Goal: Task Accomplishment & Management: Manage account settings

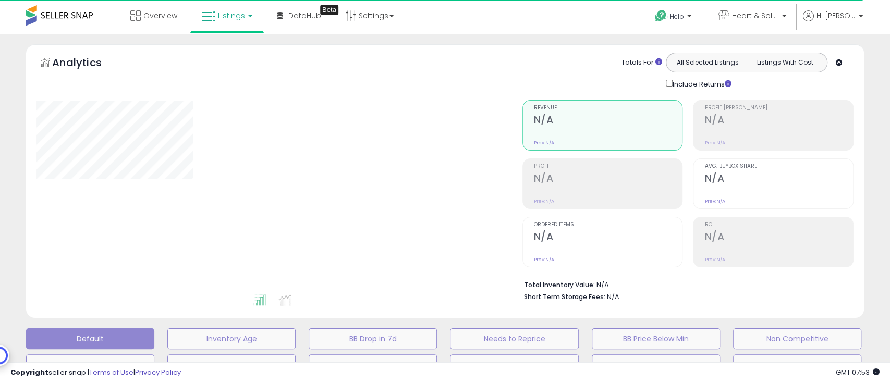
type input "**********"
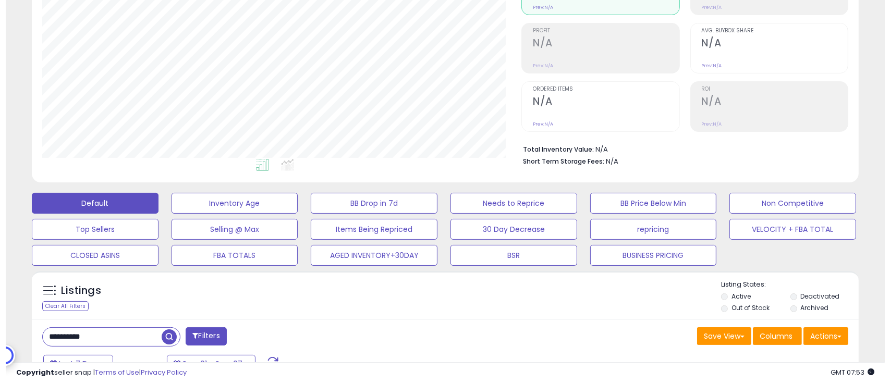
scroll to position [139, 0]
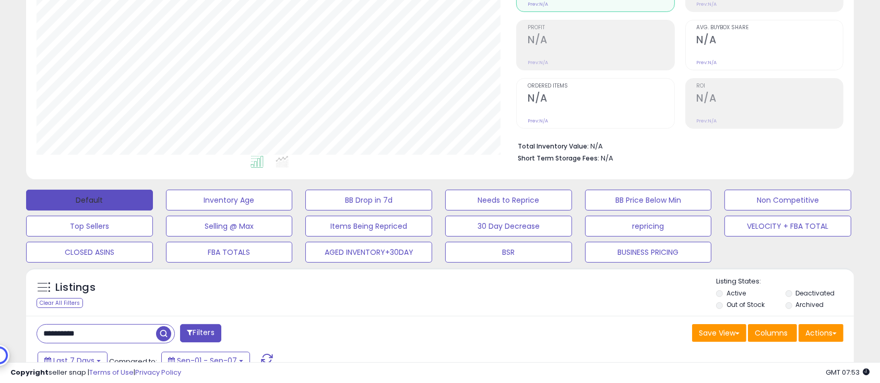
click at [106, 203] on button "Default" at bounding box center [89, 200] width 127 height 21
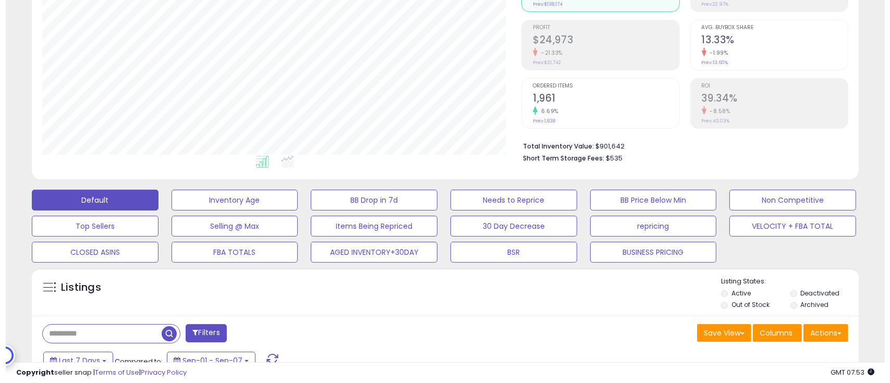
scroll to position [214, 480]
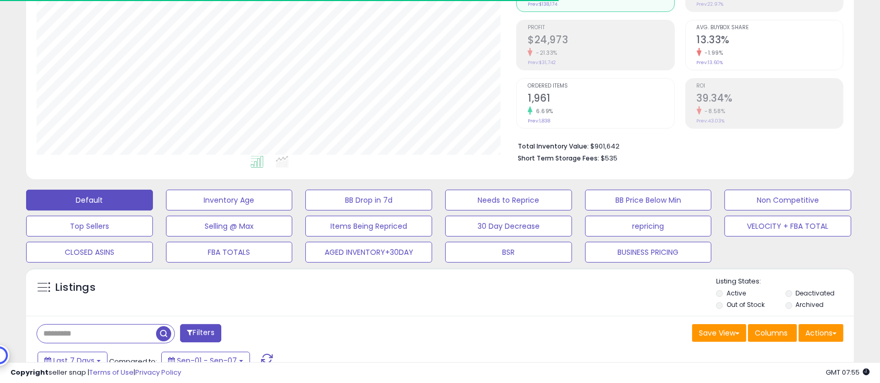
click at [824, 289] on label "Deactivated" at bounding box center [814, 293] width 39 height 9
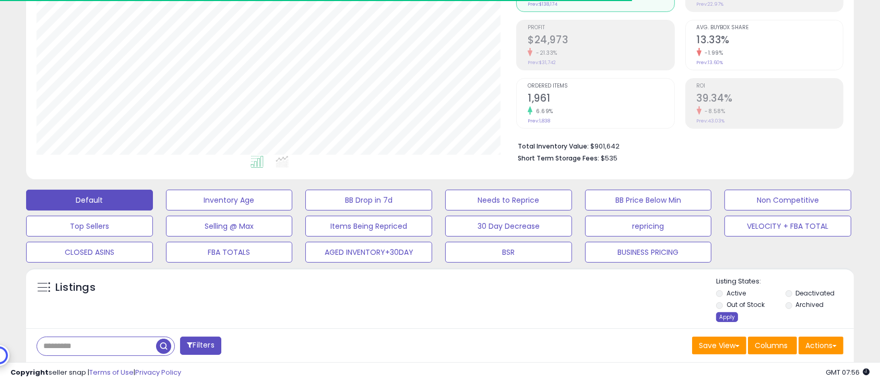
click at [729, 318] on div "Apply" at bounding box center [727, 317] width 22 height 10
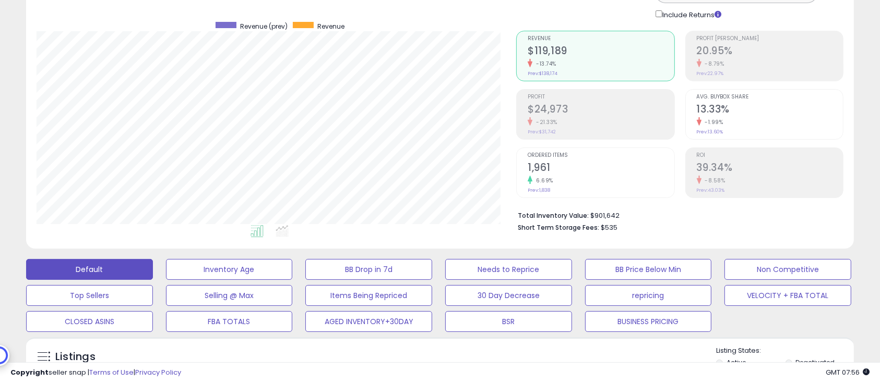
scroll to position [0, 0]
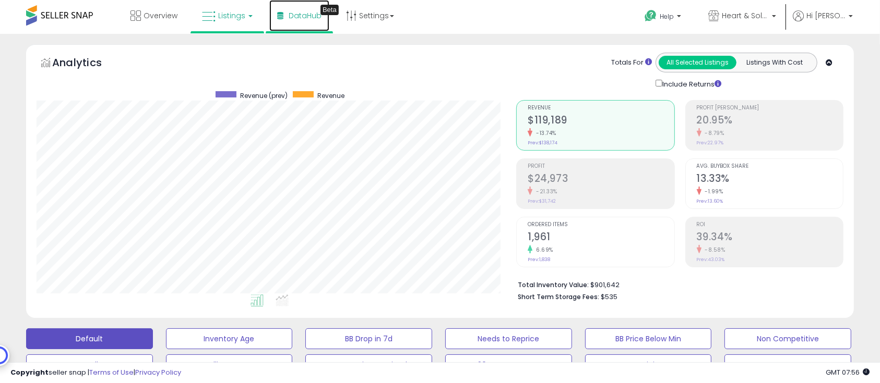
click at [307, 13] on span "DataHub" at bounding box center [304, 15] width 33 height 10
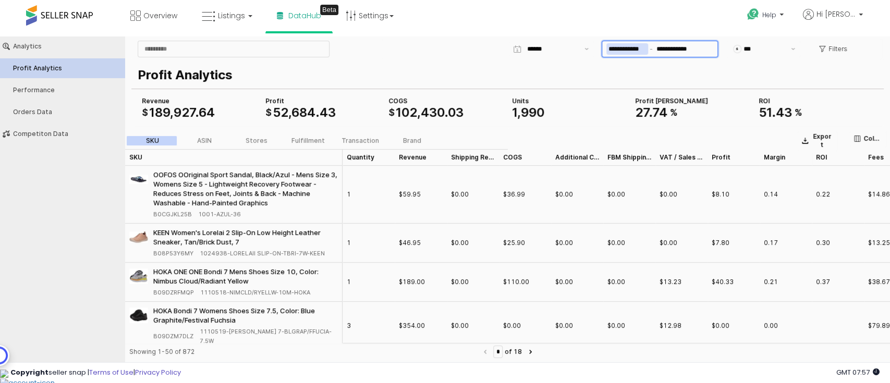
click at [623, 49] on input "**********" at bounding box center [628, 48] width 42 height 11
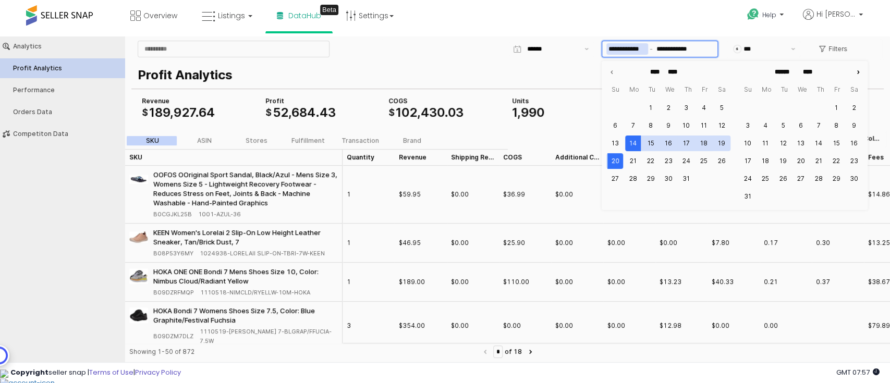
click at [859, 73] on icon "Next month" at bounding box center [858, 72] width 10 height 10
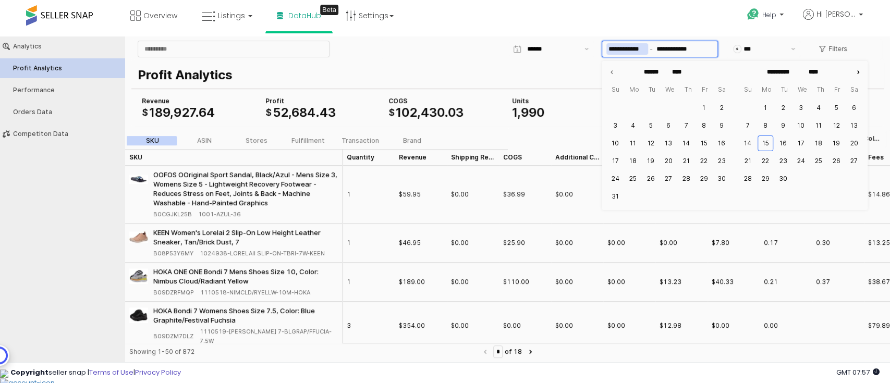
type input "******"
type input "*********"
click at [768, 127] on button "8" at bounding box center [766, 126] width 16 height 16
type input "**********"
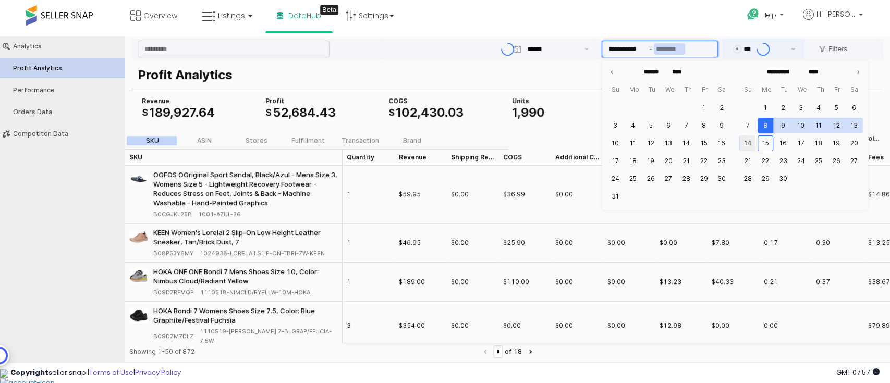
click at [750, 143] on button "14" at bounding box center [748, 144] width 16 height 16
type input "**********"
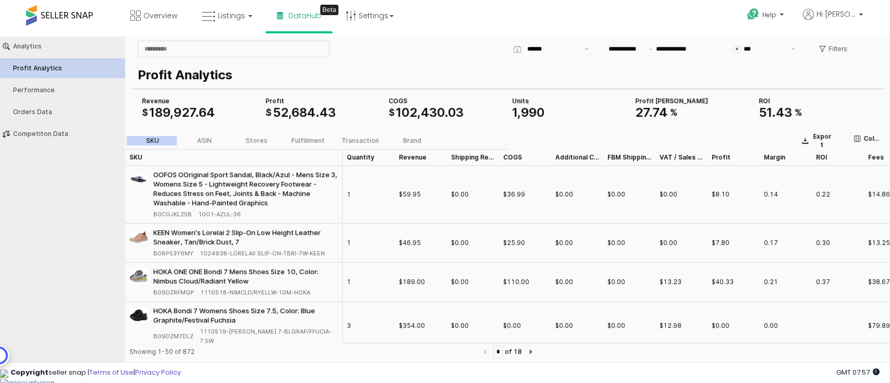
click at [463, 39] on div "**********" at bounding box center [632, 49] width 499 height 21
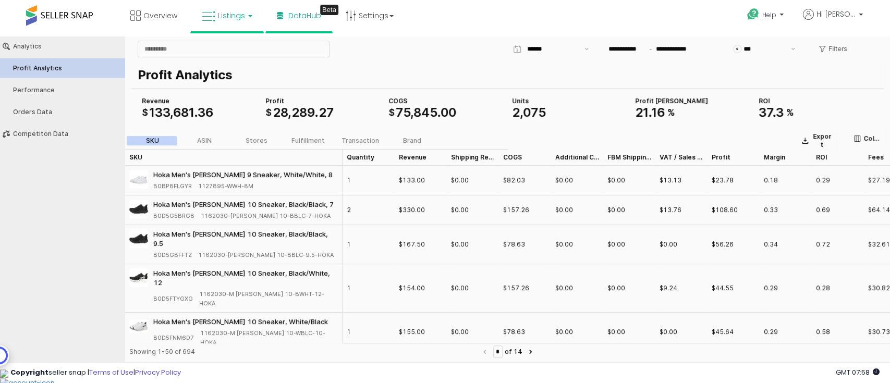
click at [231, 19] on span "Listings" at bounding box center [231, 15] width 27 height 10
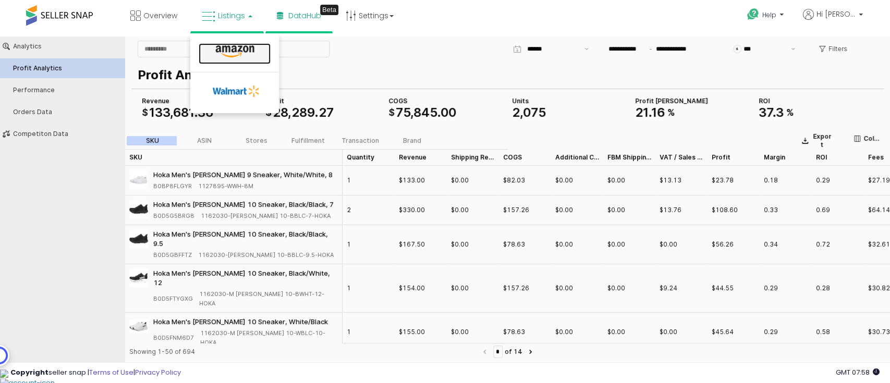
click at [248, 49] on icon at bounding box center [234, 52] width 45 height 14
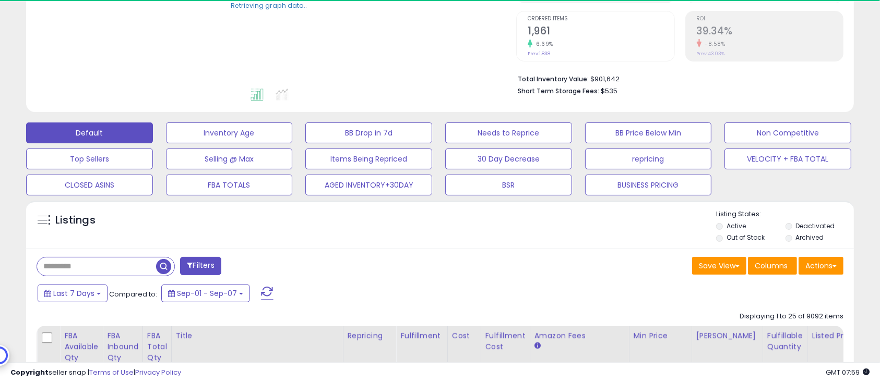
scroll to position [209, 0]
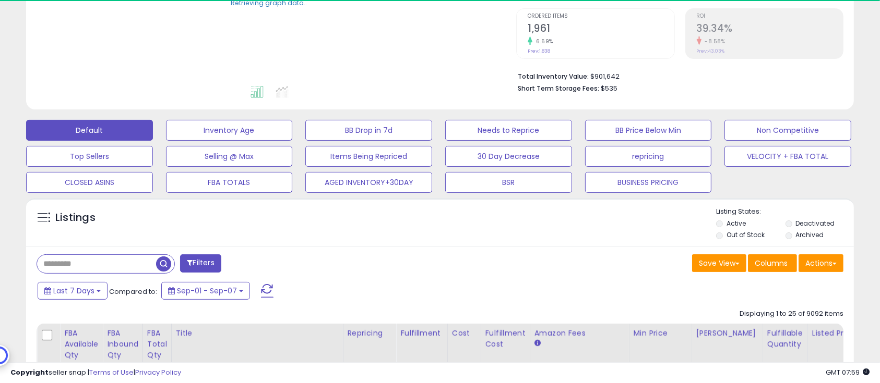
click at [828, 222] on label "Deactivated" at bounding box center [814, 223] width 39 height 9
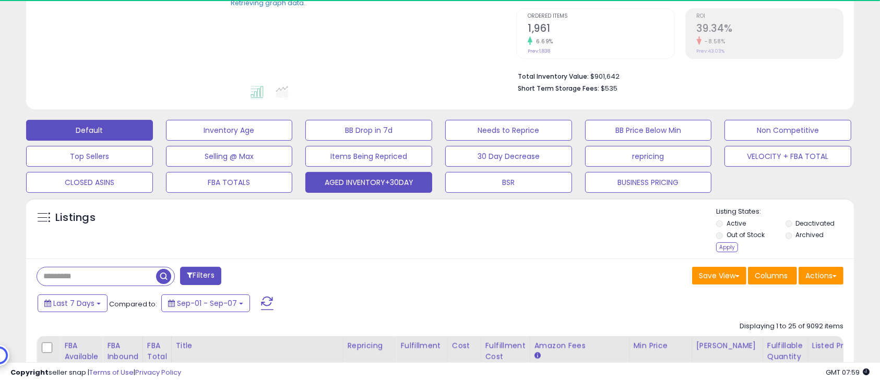
click at [730, 247] on div "Apply" at bounding box center [727, 248] width 22 height 10
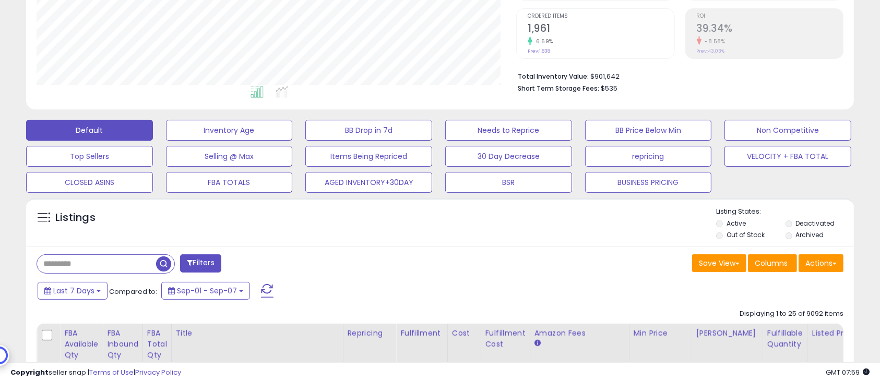
click at [814, 225] on label "Deactivated" at bounding box center [814, 223] width 39 height 9
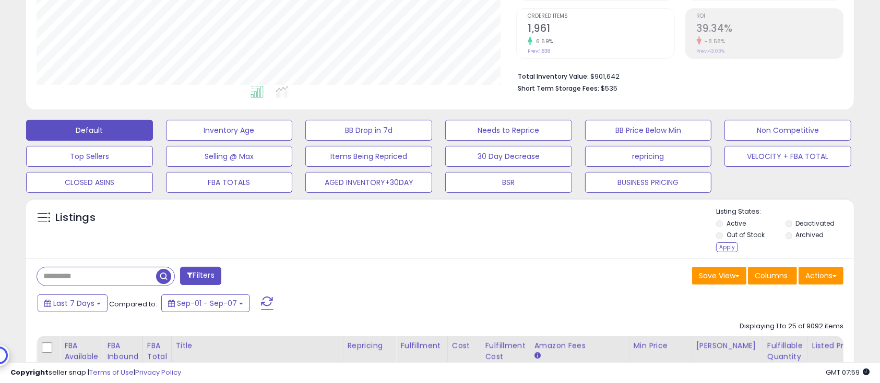
click at [748, 231] on label "Out of Stock" at bounding box center [745, 235] width 38 height 9
click at [728, 247] on div "Apply" at bounding box center [727, 248] width 22 height 10
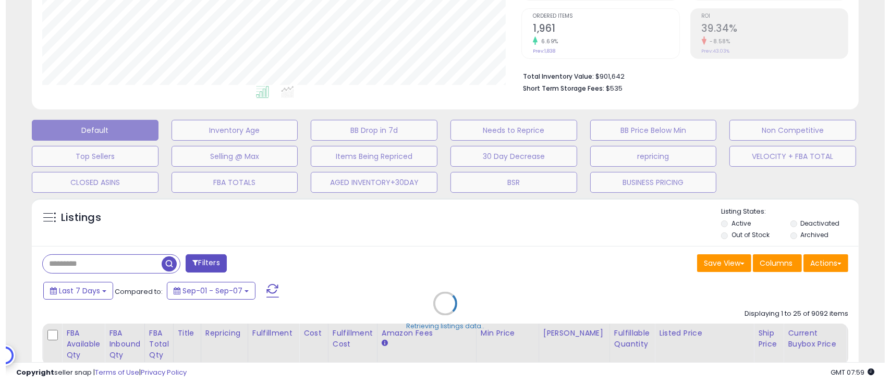
scroll to position [214, 486]
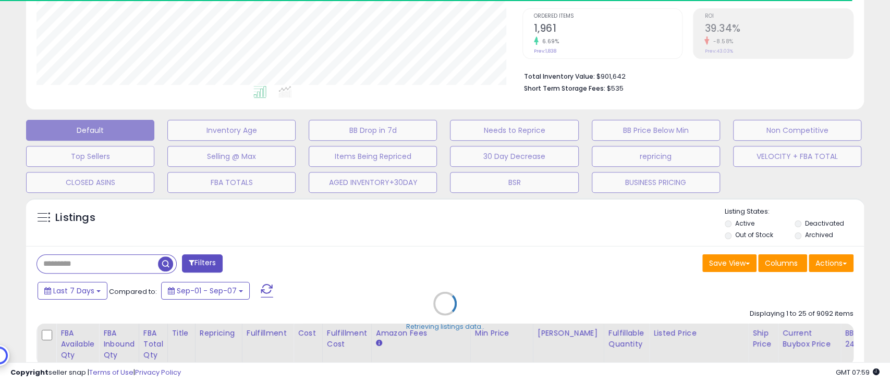
select select "*"
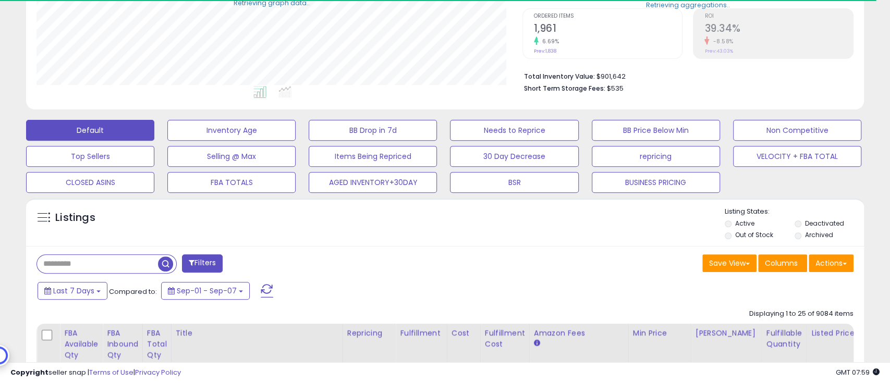
click at [212, 263] on button "Filters" at bounding box center [202, 264] width 41 height 18
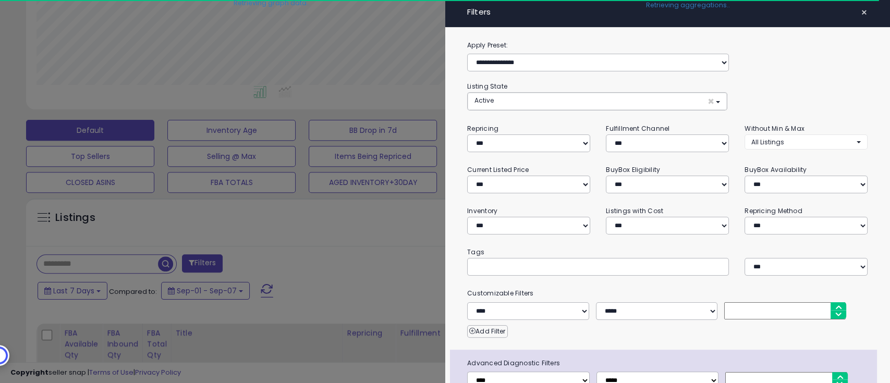
scroll to position [521436, 521164]
click at [499, 222] on select "**********" at bounding box center [527, 226] width 120 height 18
select select "********"
click at [467, 217] on select "**********" at bounding box center [527, 226] width 120 height 18
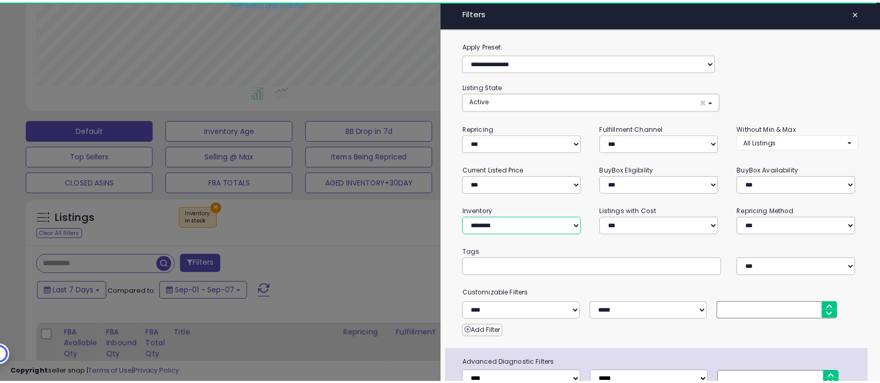
scroll to position [70, 0]
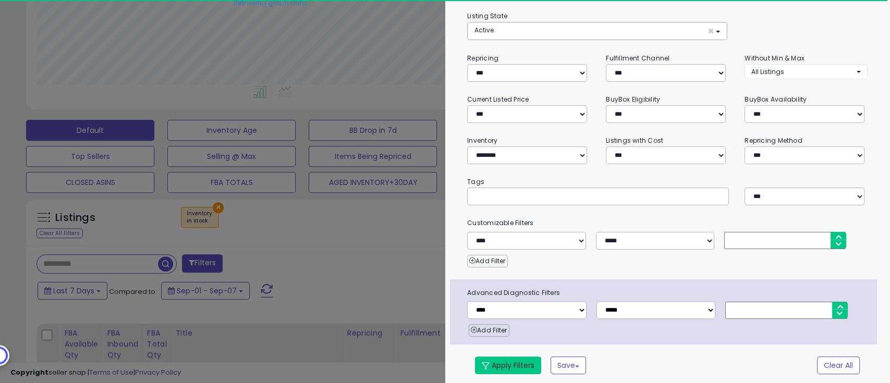
click at [511, 362] on button "Apply Filters" at bounding box center [508, 366] width 66 height 18
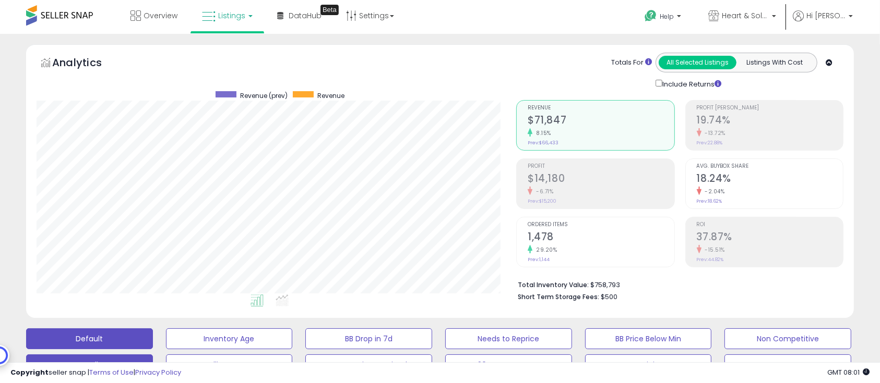
scroll to position [209, 0]
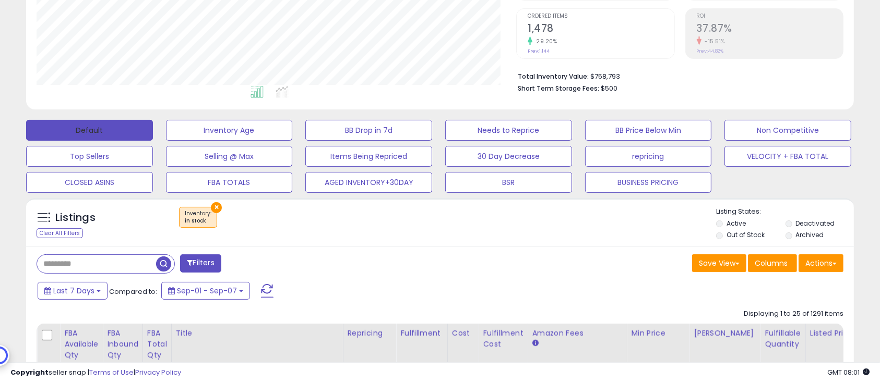
click at [96, 129] on button "Default" at bounding box center [89, 130] width 127 height 21
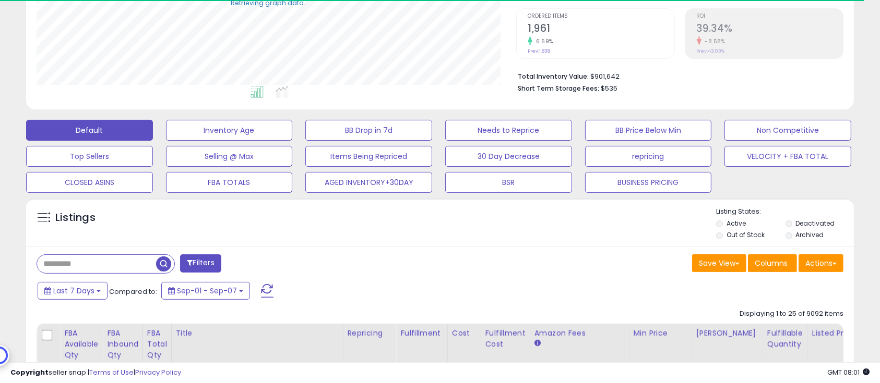
click at [808, 223] on label "Deactivated" at bounding box center [814, 223] width 39 height 9
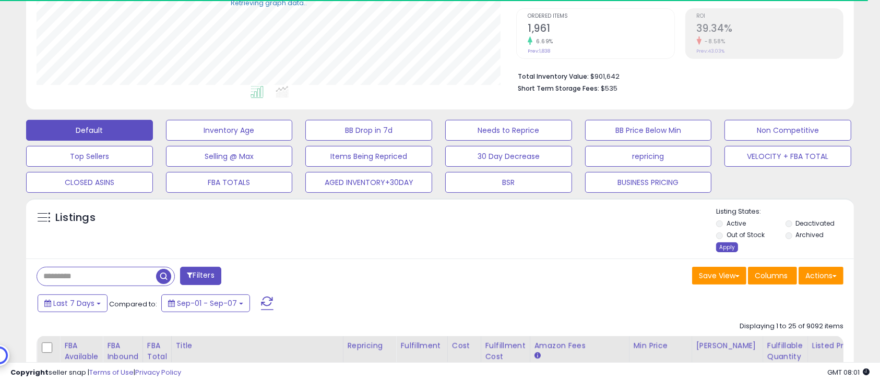
click at [727, 247] on div "Apply" at bounding box center [727, 248] width 22 height 10
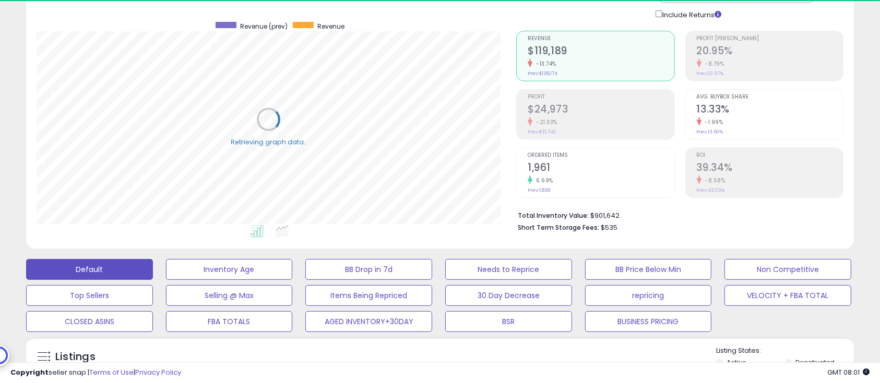
scroll to position [0, 0]
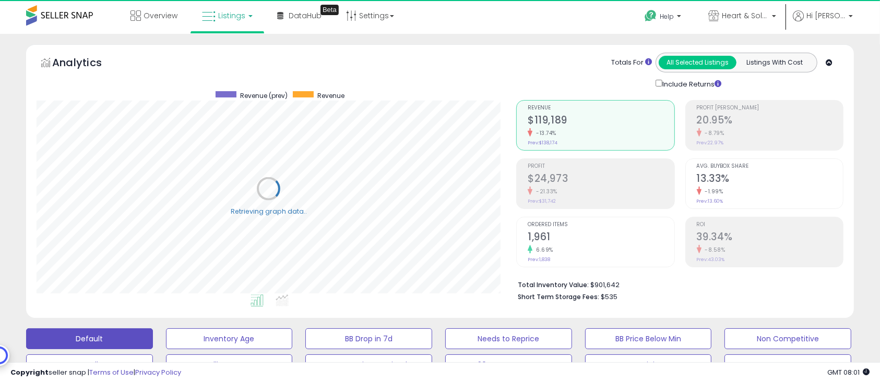
click at [531, 61] on div "Totals For All Selected Listings Listings With Cost Include Returns" at bounding box center [675, 71] width 319 height 37
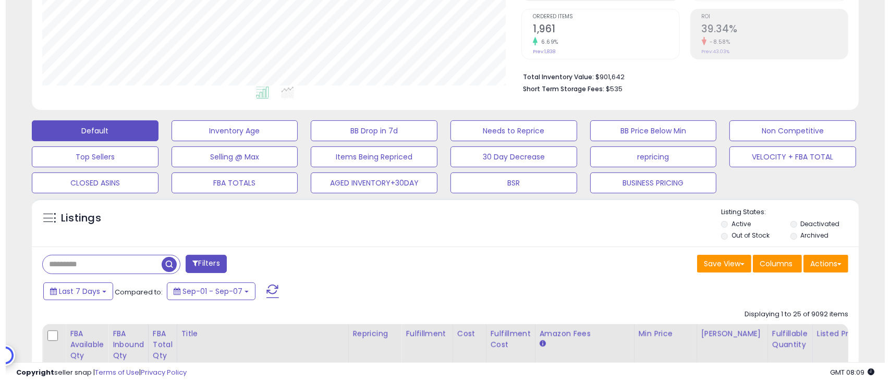
scroll to position [209, 0]
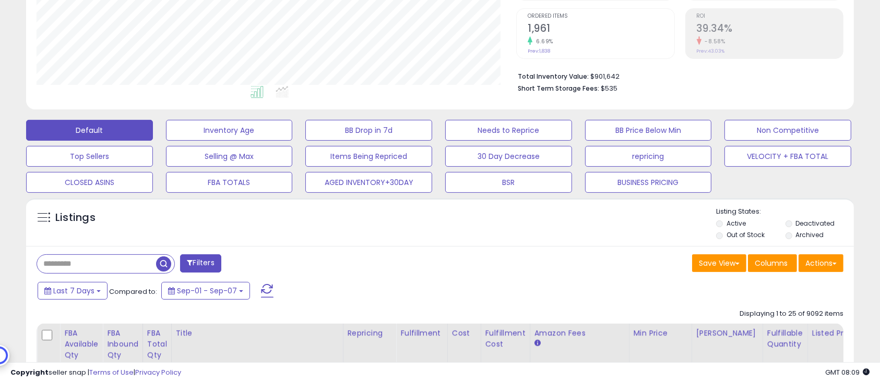
click at [818, 223] on label "Deactivated" at bounding box center [814, 223] width 39 height 9
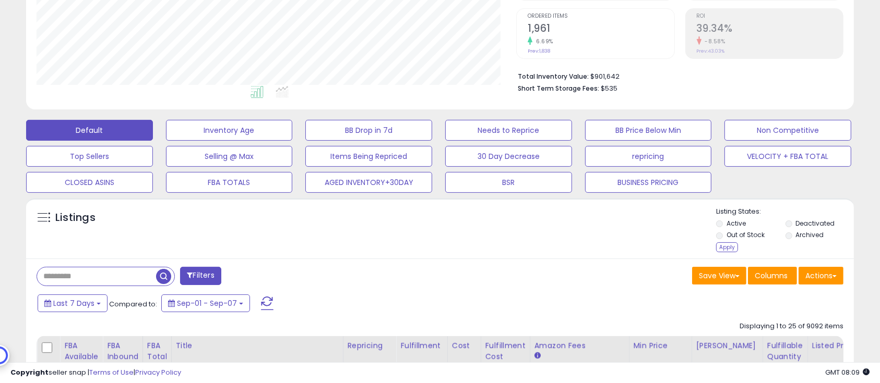
click at [754, 235] on label "Out of Stock" at bounding box center [745, 235] width 38 height 9
click at [727, 251] on div "Apply" at bounding box center [727, 248] width 22 height 10
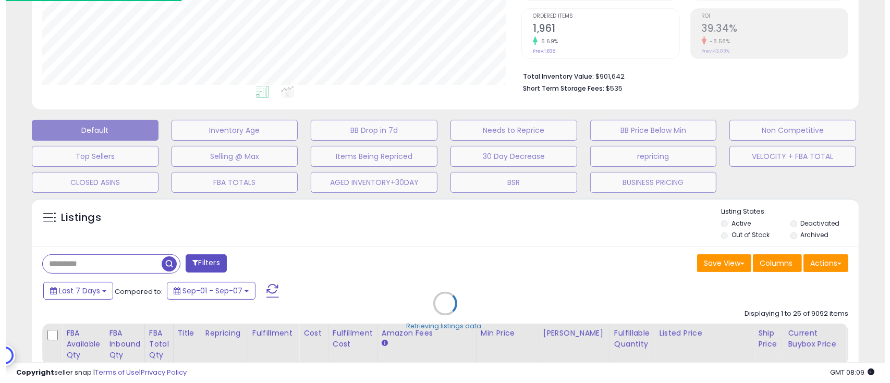
scroll to position [214, 486]
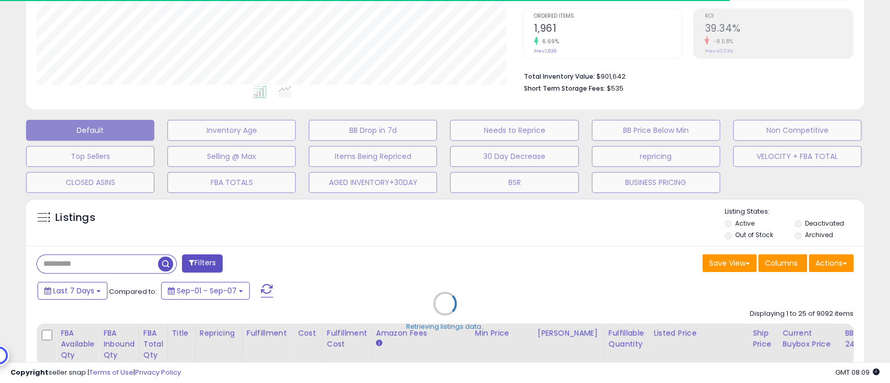
select select "*"
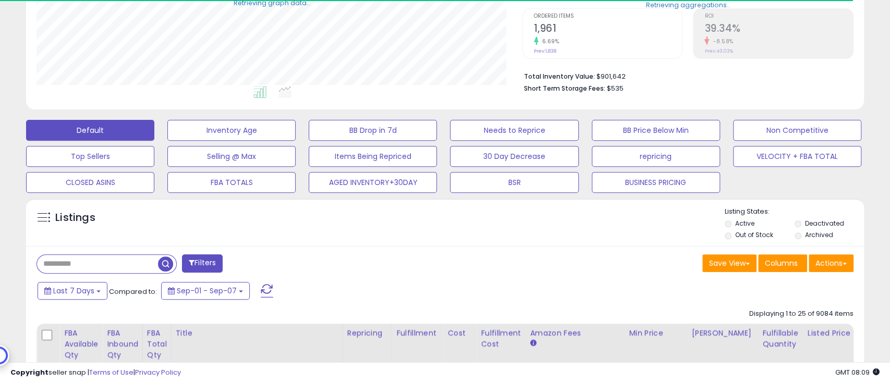
click at [216, 262] on button "Filters" at bounding box center [202, 264] width 41 height 18
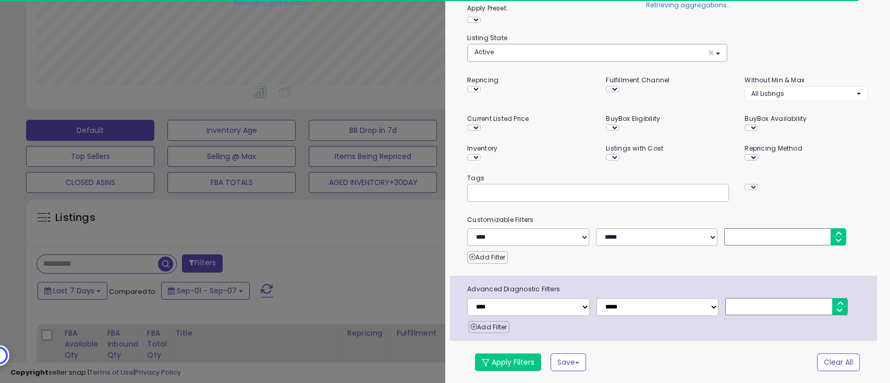
scroll to position [69, 0]
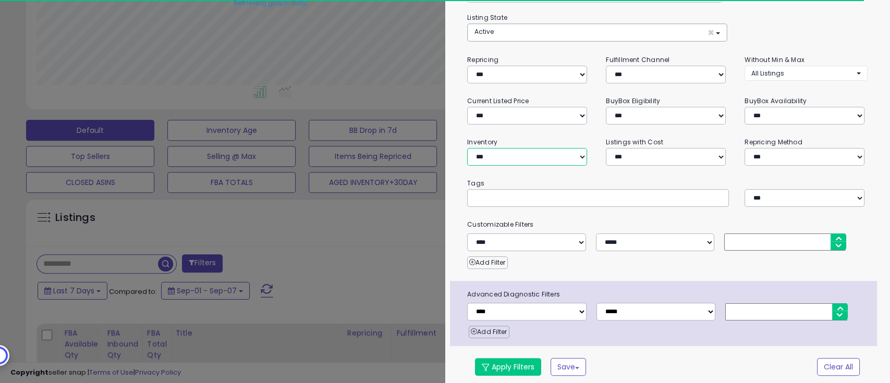
click at [524, 152] on select "**********" at bounding box center [527, 157] width 120 height 18
select select "********"
click at [467, 148] on select "**********" at bounding box center [527, 157] width 120 height 18
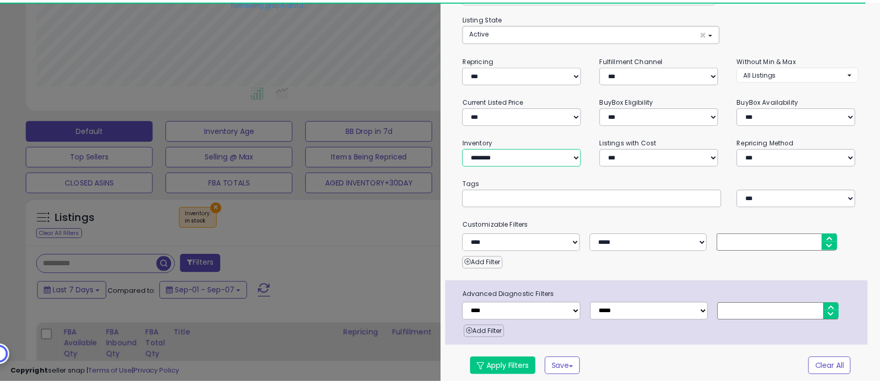
scroll to position [70, 0]
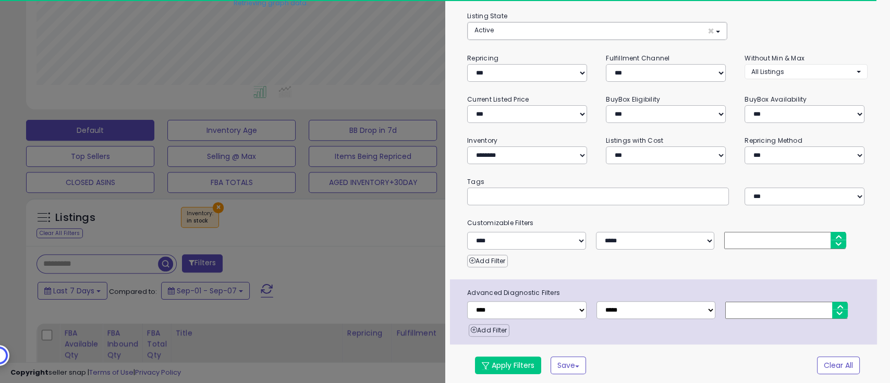
click at [518, 359] on button "Apply Filters" at bounding box center [508, 366] width 66 height 18
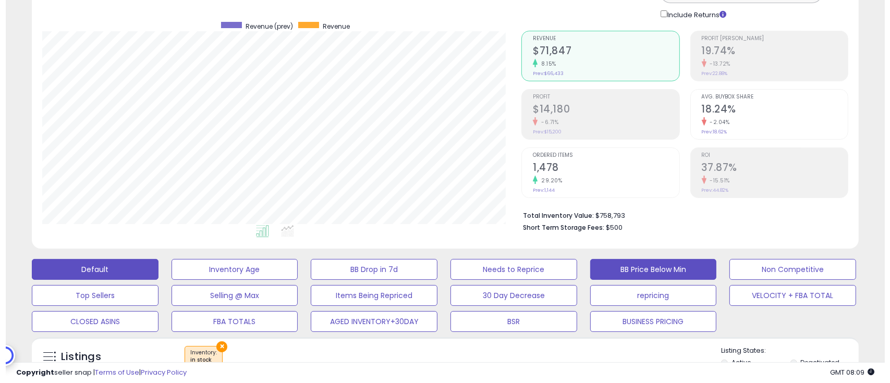
scroll to position [139, 0]
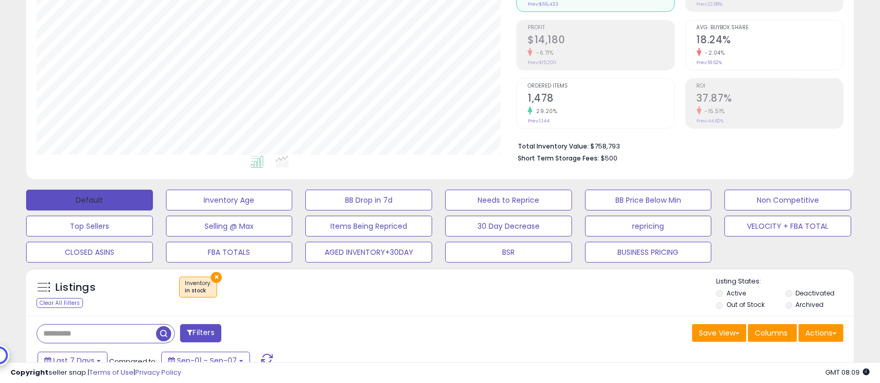
click at [139, 190] on button "Default" at bounding box center [89, 200] width 127 height 21
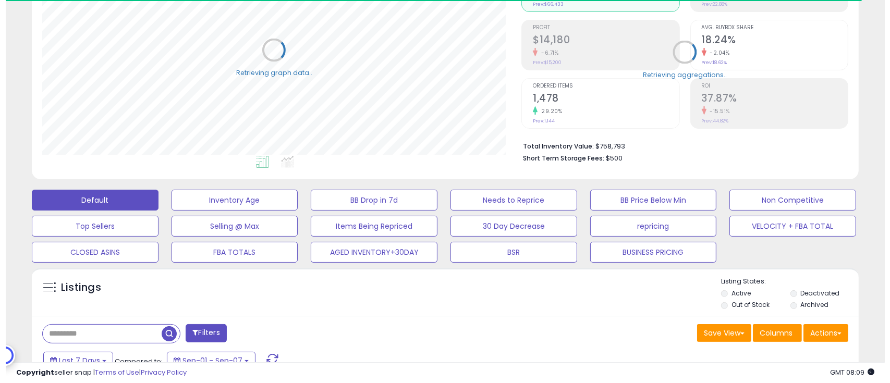
scroll to position [521436, 521170]
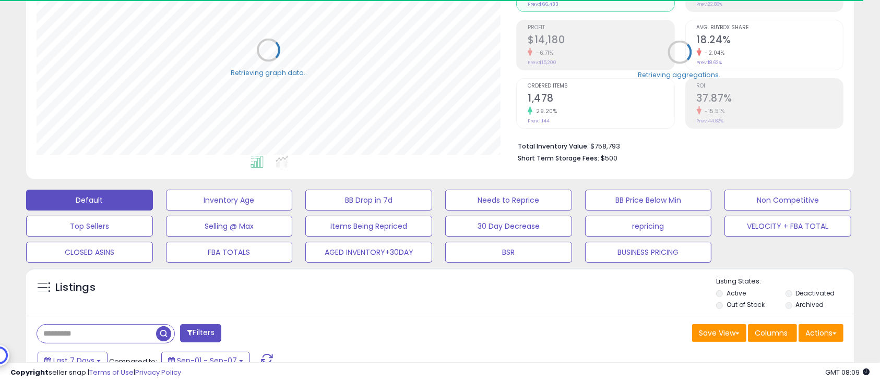
click at [809, 292] on label "Deactivated" at bounding box center [814, 293] width 39 height 9
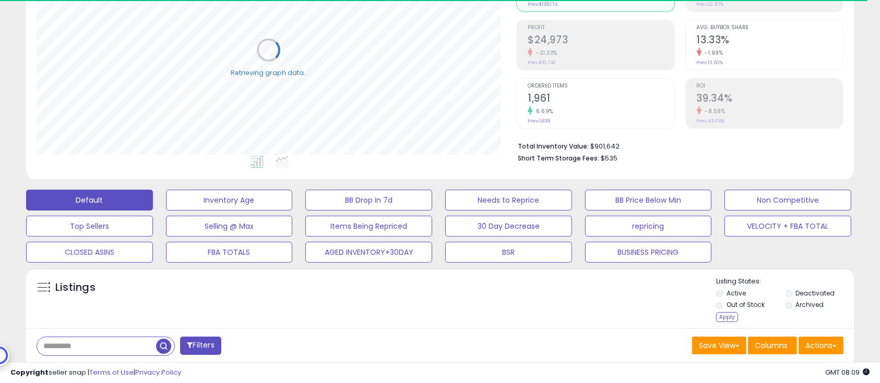
click at [742, 294] on label "Active" at bounding box center [735, 293] width 19 height 9
click at [742, 306] on label "Out of Stock" at bounding box center [745, 304] width 38 height 9
click at [724, 315] on div "Apply" at bounding box center [727, 317] width 22 height 10
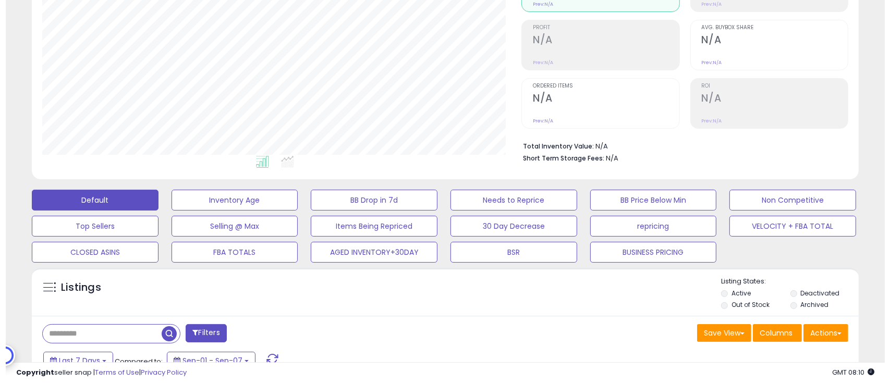
scroll to position [214, 480]
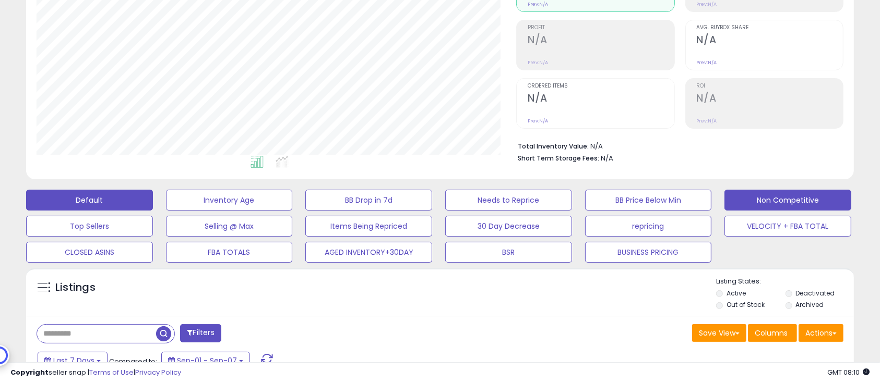
click at [769, 202] on button "Non Competitive" at bounding box center [787, 200] width 127 height 21
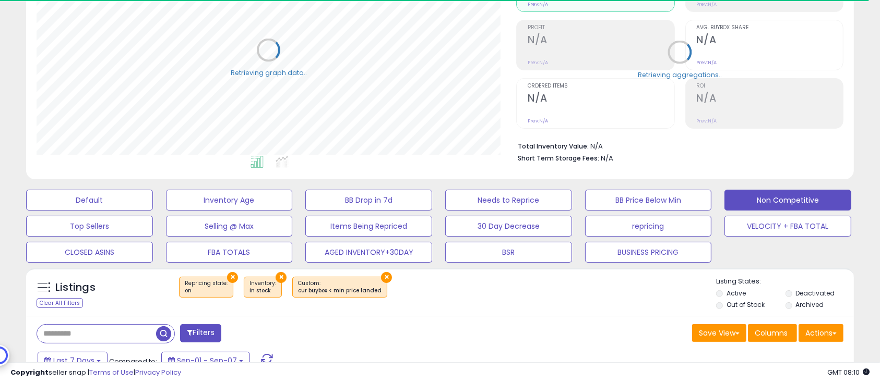
scroll to position [0, 0]
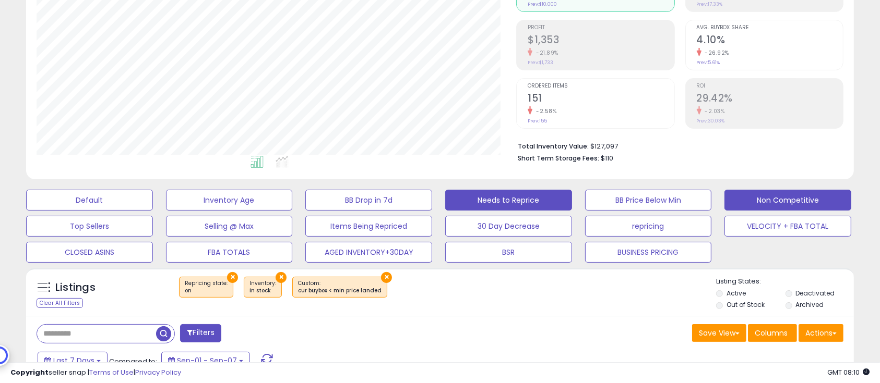
click at [533, 202] on button "Needs to Reprice" at bounding box center [508, 200] width 127 height 21
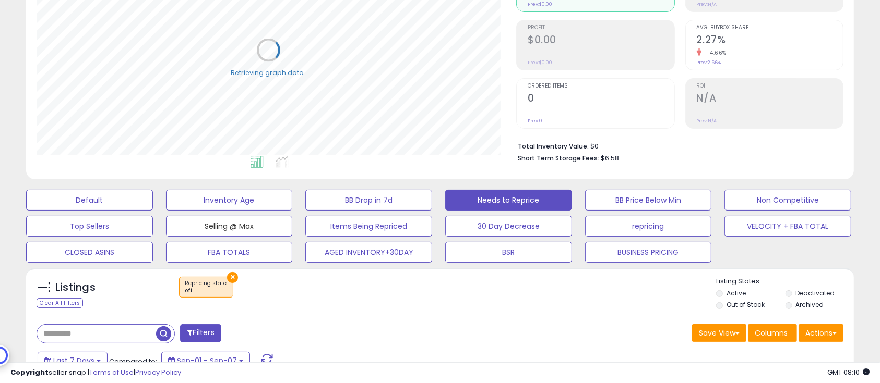
click at [241, 226] on button "Selling @ Max" at bounding box center [229, 226] width 127 height 21
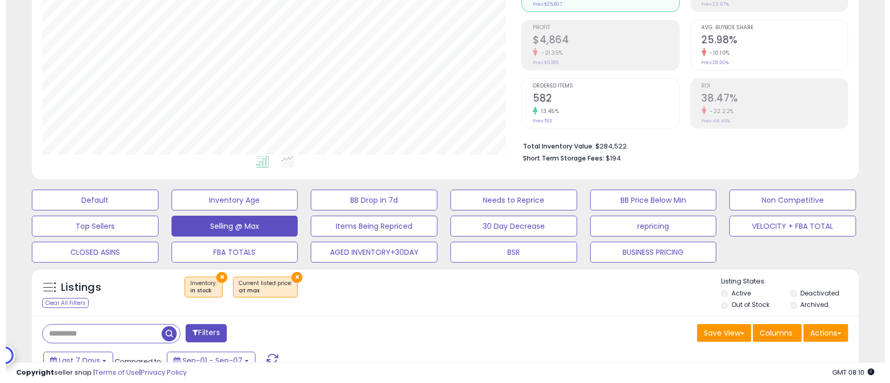
scroll to position [214, 480]
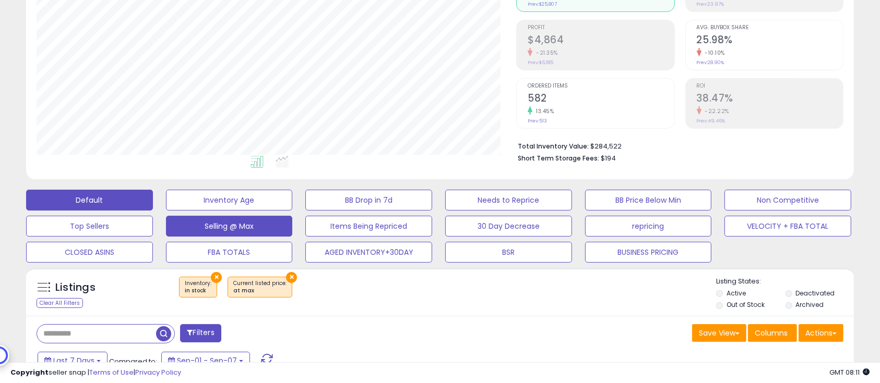
click at [107, 198] on button "Default" at bounding box center [89, 200] width 127 height 21
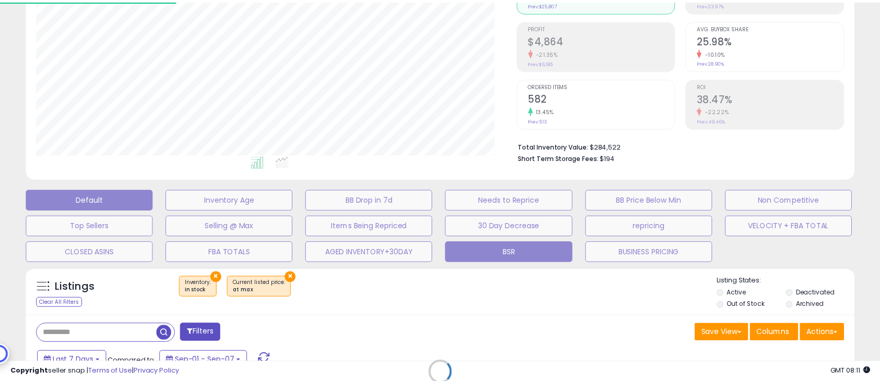
scroll to position [214, 486]
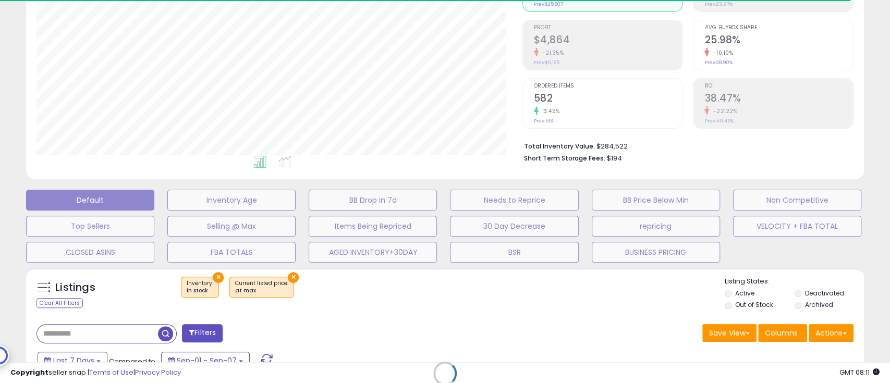
click at [0, 0] on div "Retrieving aggregations.." at bounding box center [0, 0] width 0 height 0
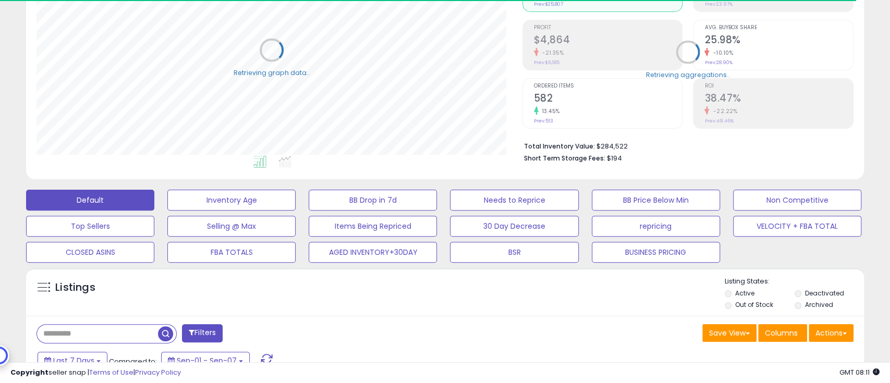
select select "**"
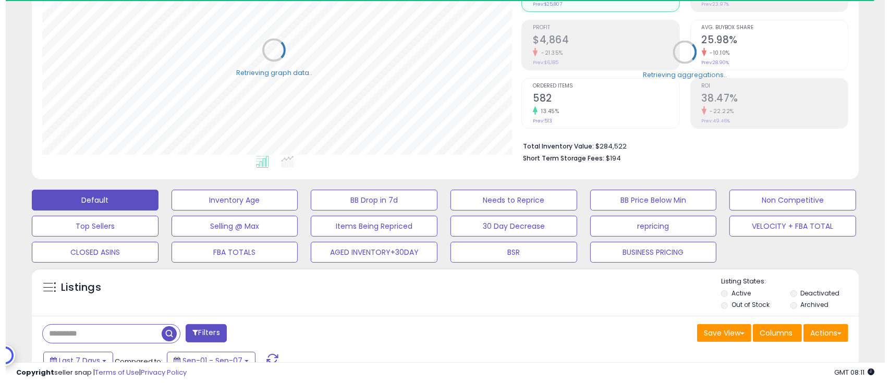
scroll to position [521436, 521170]
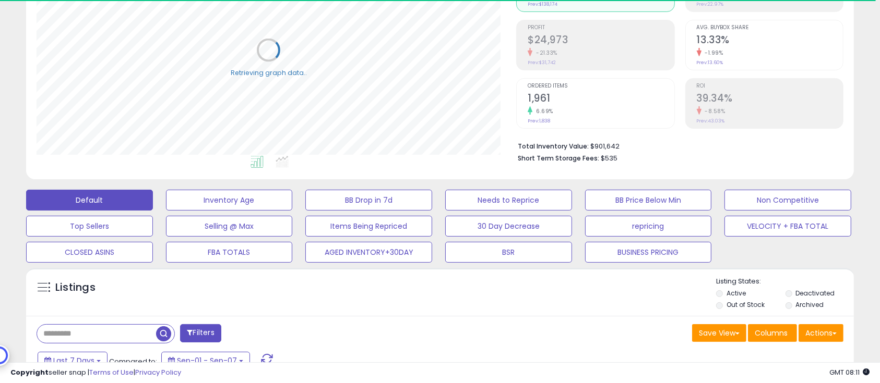
click at [814, 294] on label "Deactivated" at bounding box center [814, 293] width 39 height 9
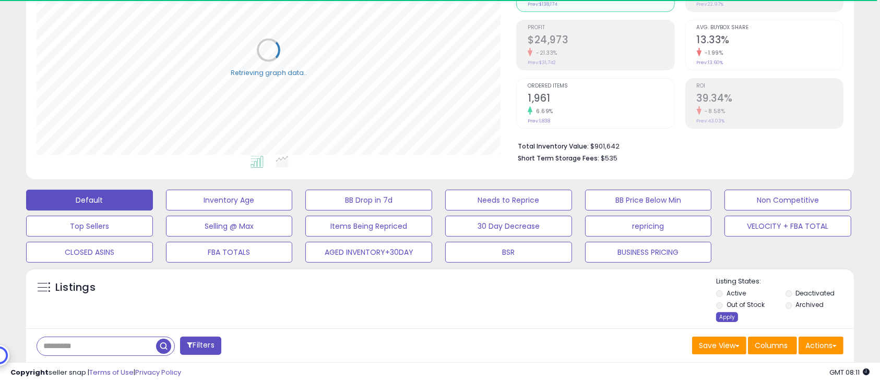
click at [720, 317] on div "Apply" at bounding box center [727, 317] width 22 height 10
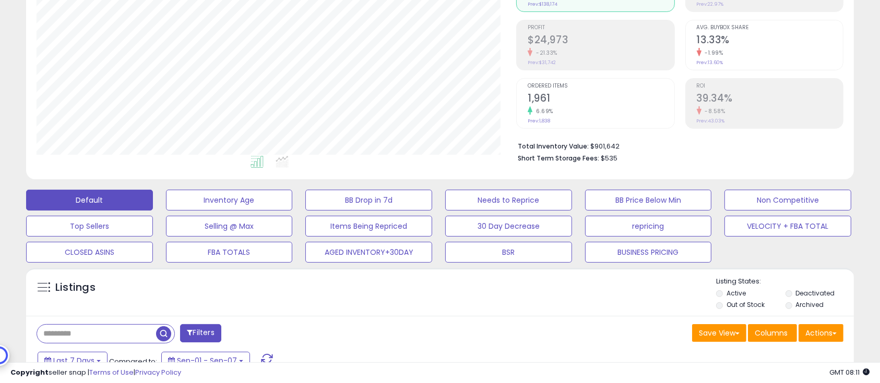
scroll to position [214, 480]
click at [827, 326] on button "Actions" at bounding box center [820, 333] width 45 height 18
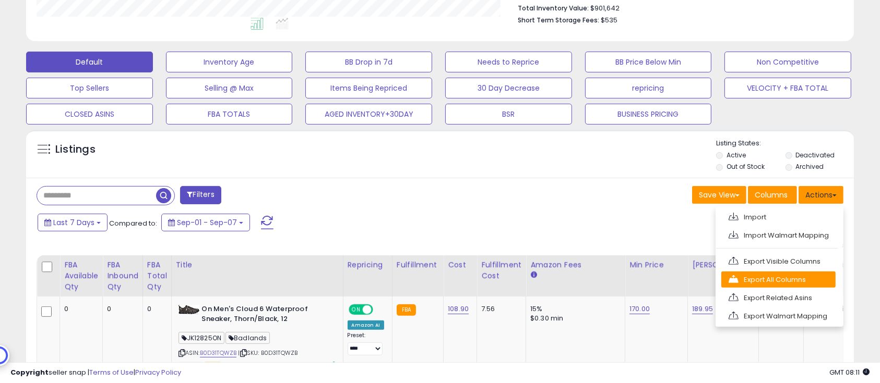
scroll to position [278, 0]
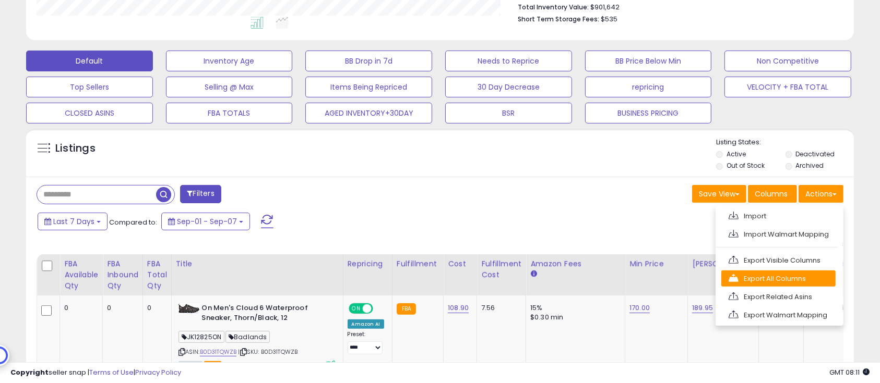
click at [798, 281] on link "Export All Columns" at bounding box center [778, 279] width 114 height 16
